Goal: Information Seeking & Learning: Learn about a topic

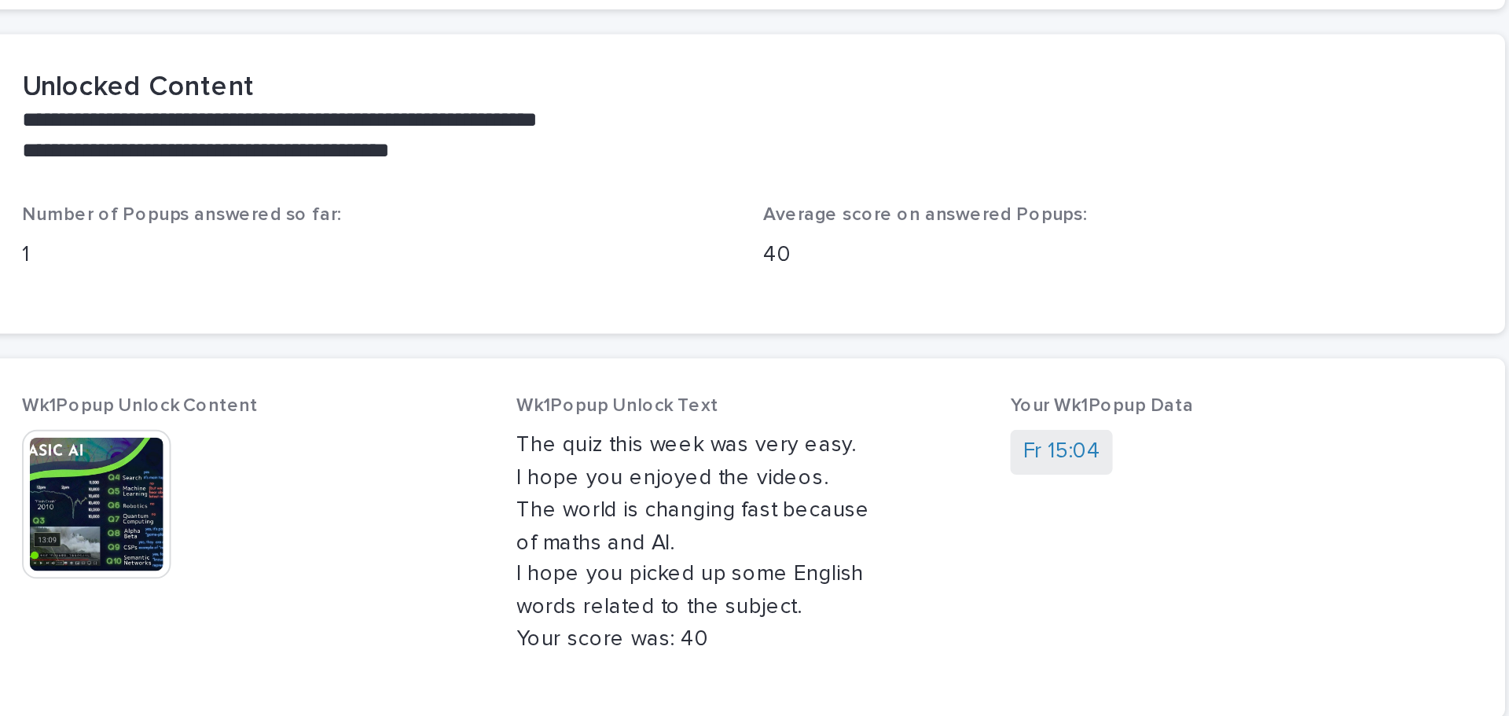
scroll to position [1103, 0]
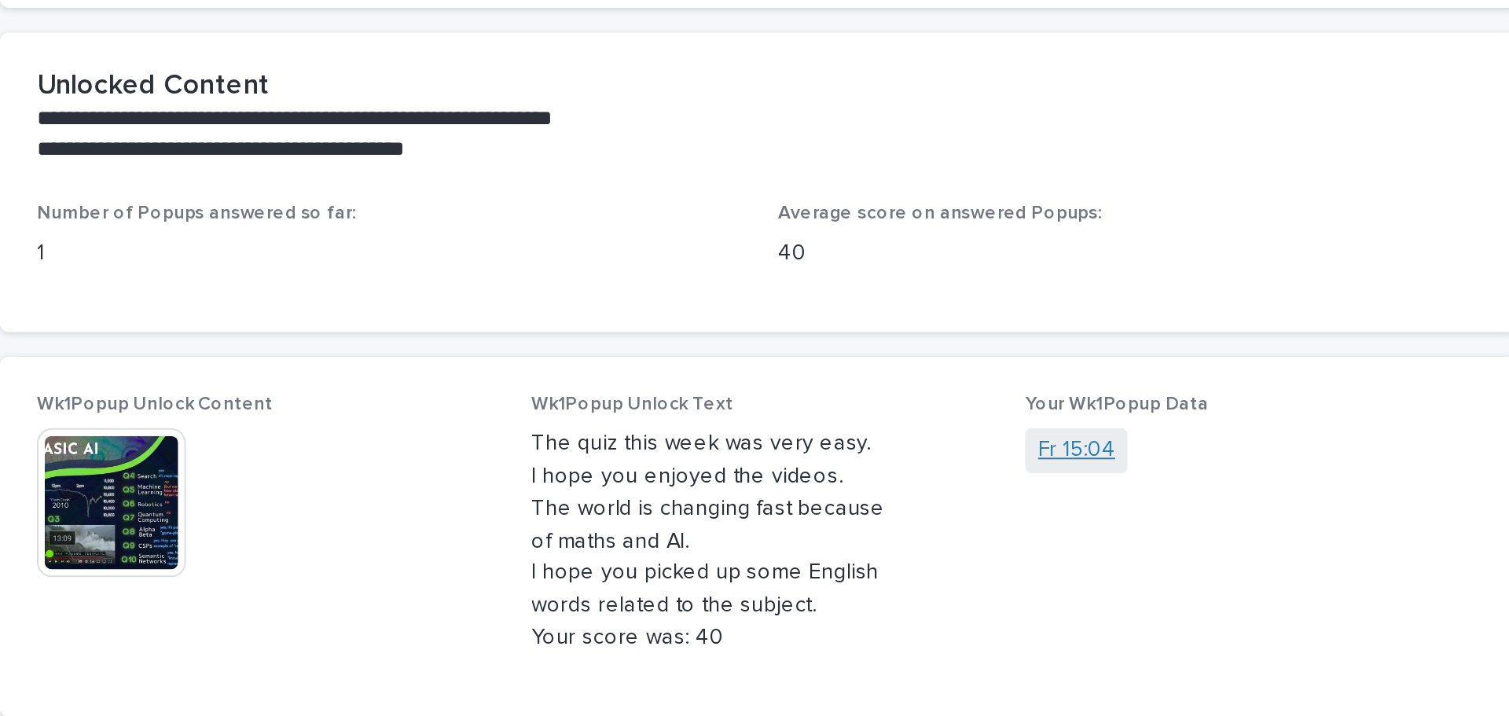
click at [908, 462] on link "Fr 15:04" at bounding box center [914, 470] width 39 height 17
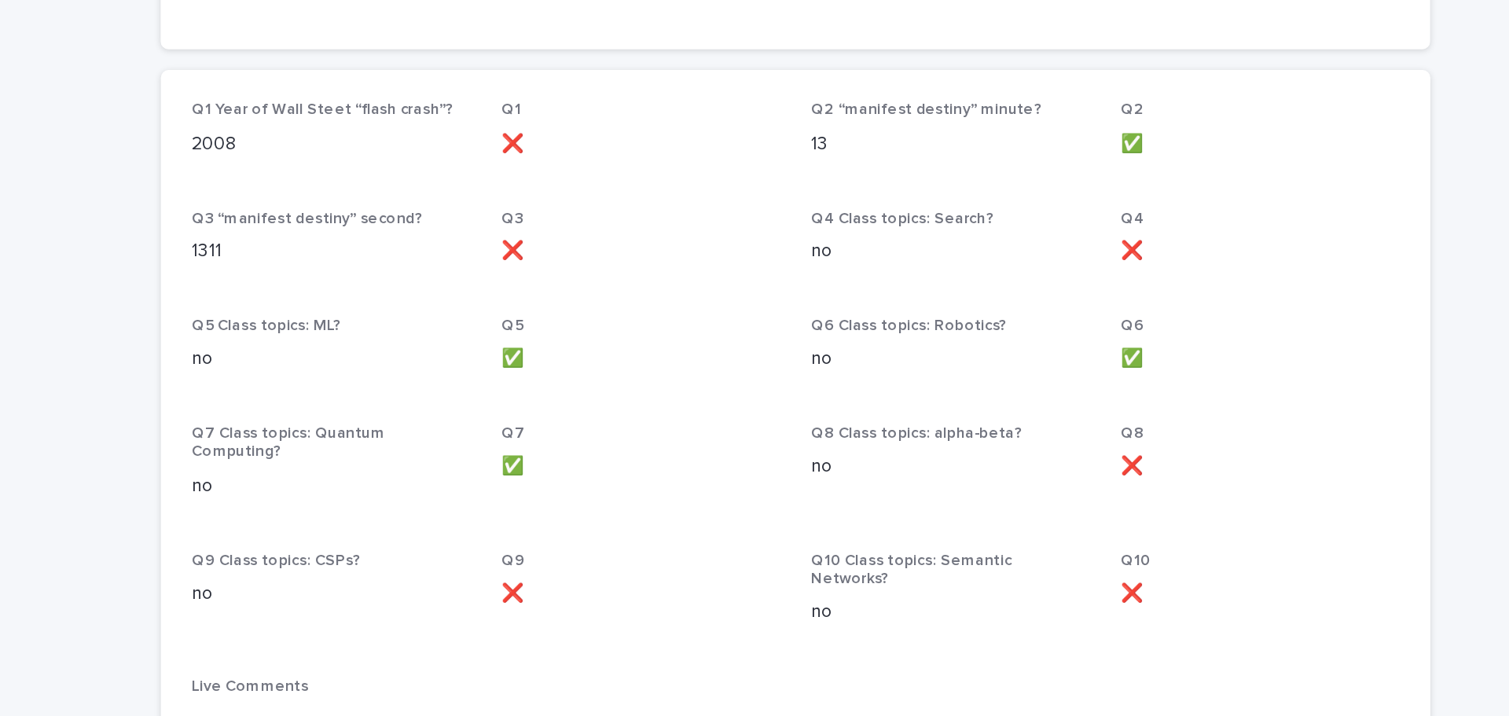
scroll to position [230, 0]
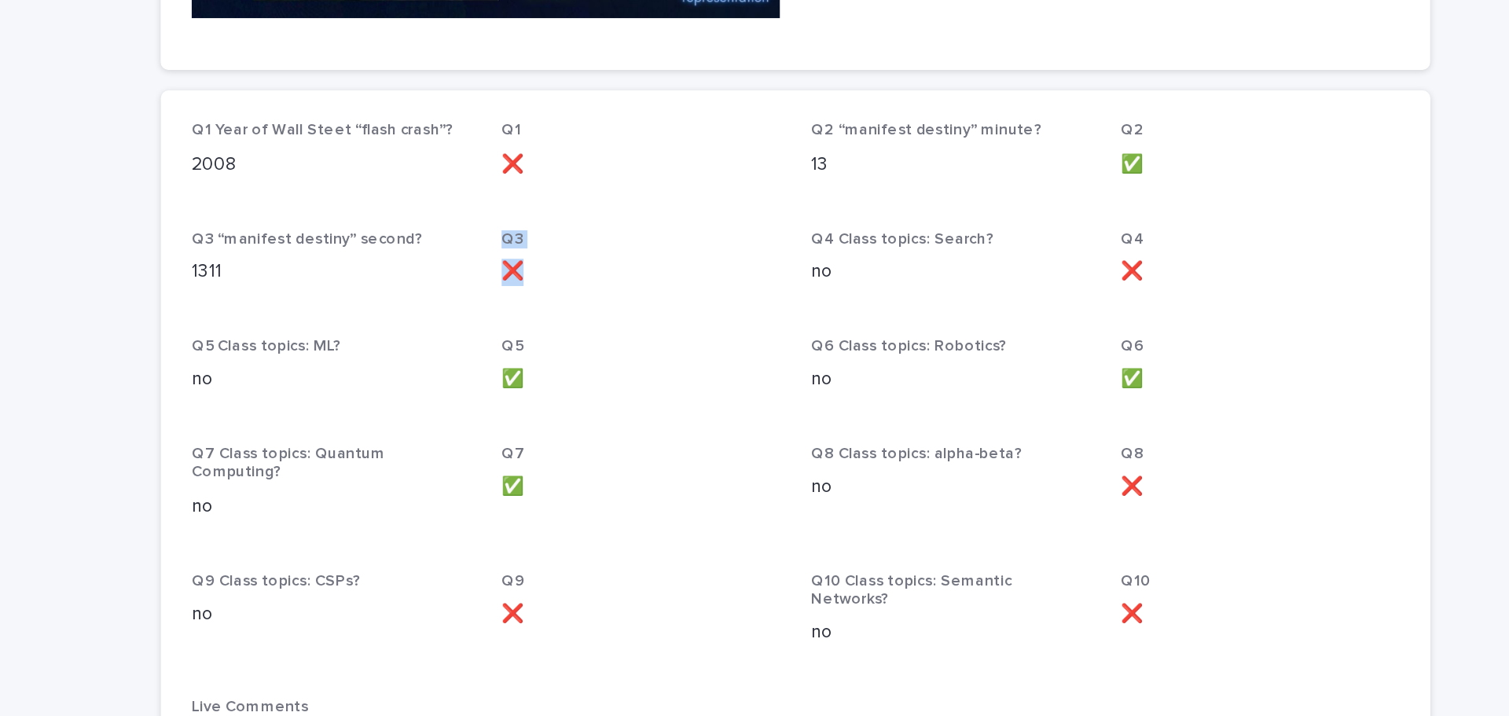
drag, startPoint x: 593, startPoint y: 387, endPoint x: 521, endPoint y: 384, distance: 71.6
click at [521, 384] on div "Q1 Year of Wall Steet “flash crash”? 2008 Q1 ❌ Q2 “manifest destiny” minute? 13…" at bounding box center [754, 559] width 732 height 523
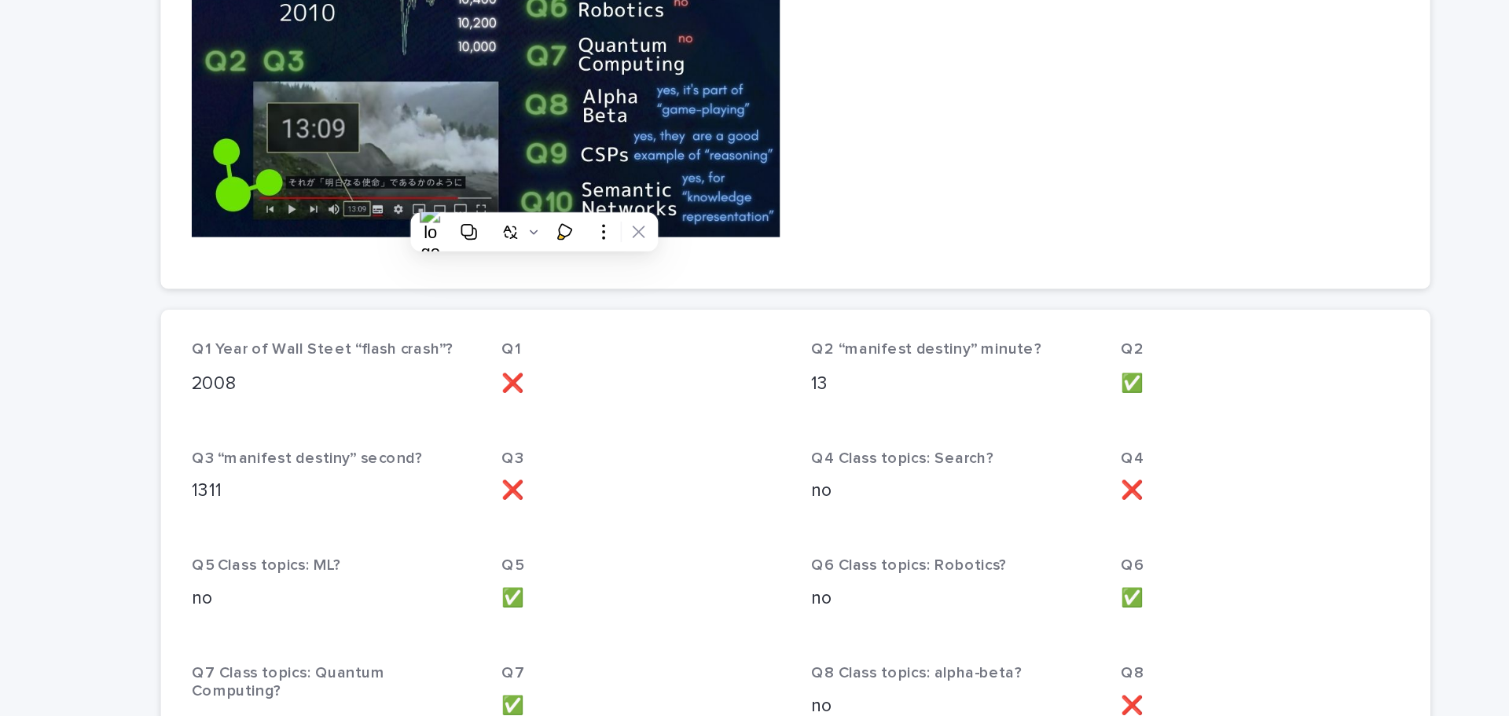
click at [503, 449] on p "2008" at bounding box center [472, 457] width 169 height 17
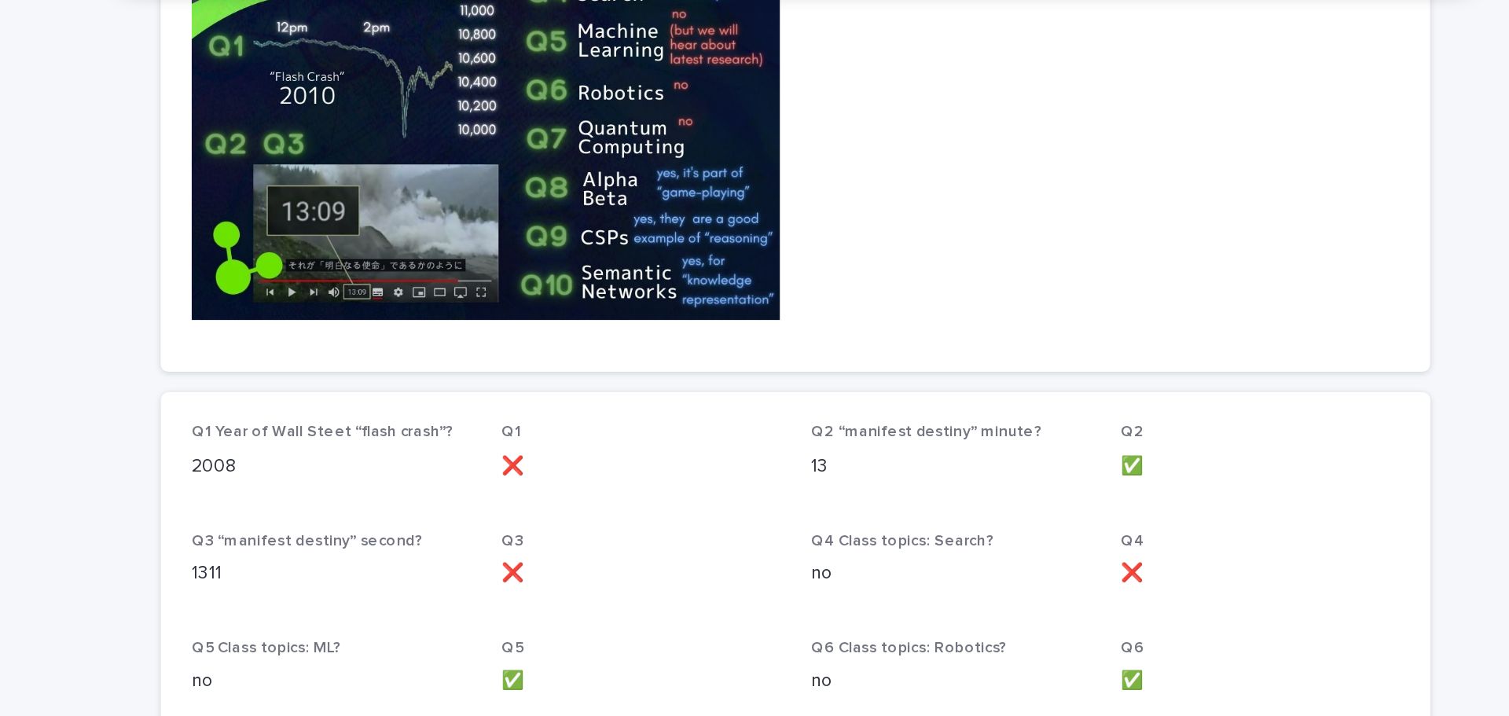
scroll to position [232, 0]
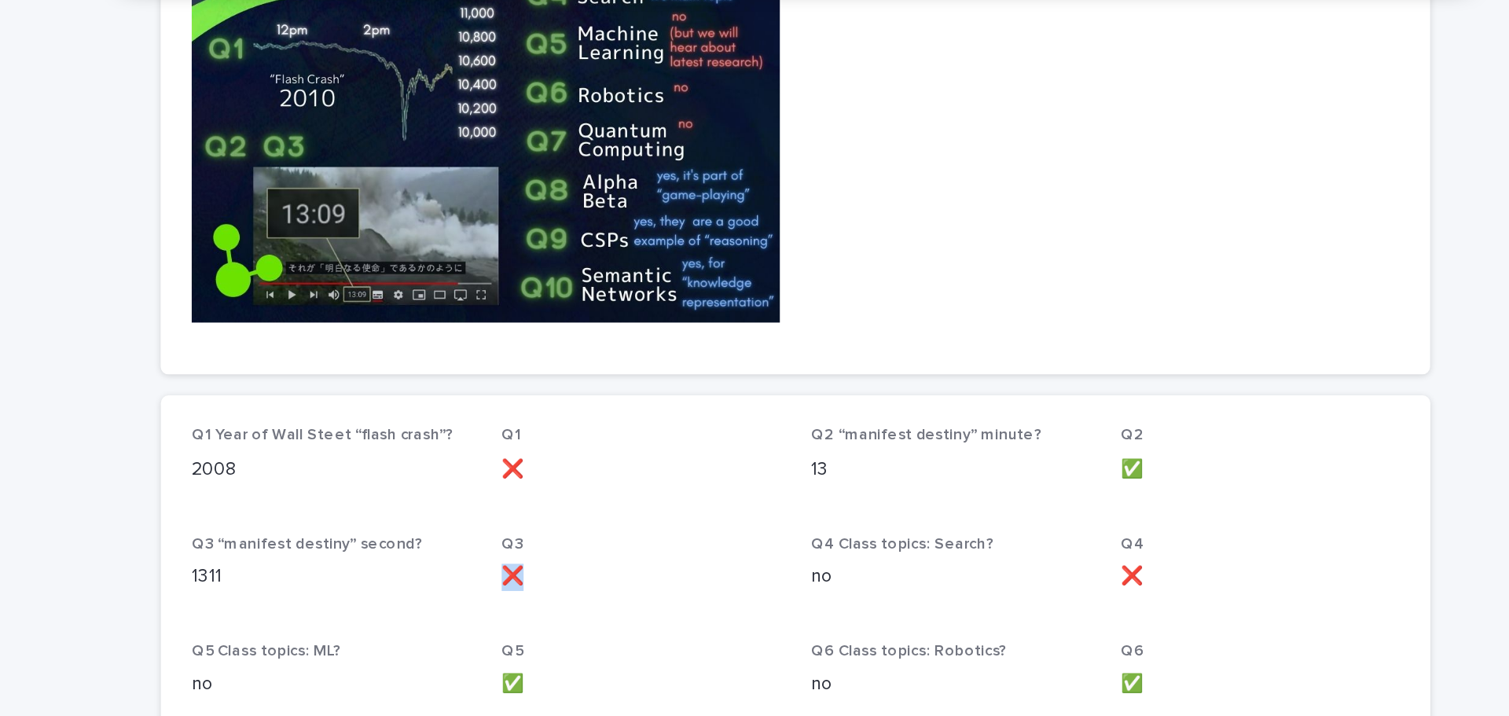
drag, startPoint x: 597, startPoint y: 391, endPoint x: 574, endPoint y: 384, distance: 24.4
click at [576, 384] on p "❌" at bounding box center [660, 388] width 169 height 17
click at [537, 392] on p "1311" at bounding box center [472, 388] width 169 height 17
